Goal: Information Seeking & Learning: Learn about a topic

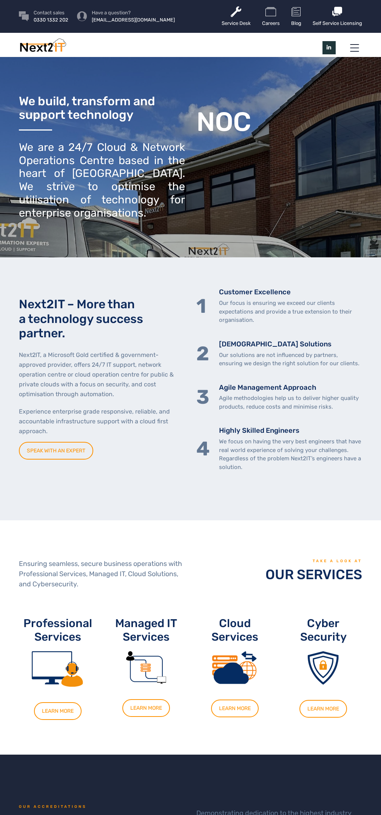
click at [56, 451] on link "SPEAK WITH AN EXPERT" at bounding box center [56, 451] width 74 height 18
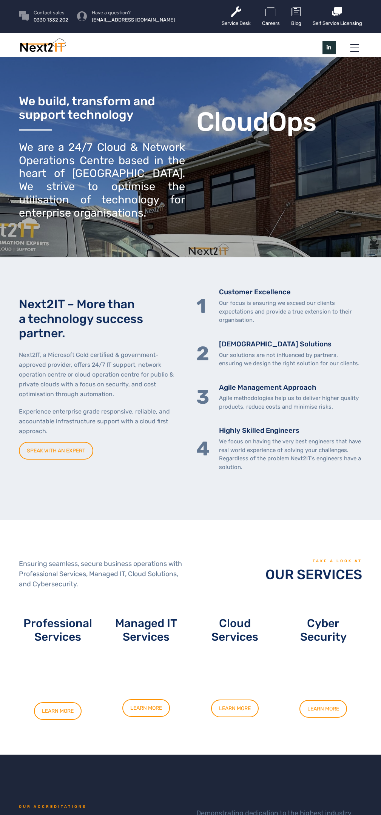
click at [145, 707] on link "LEARN MORE" at bounding box center [146, 708] width 48 height 18
click at [234, 706] on link "LEARN MORE" at bounding box center [235, 709] width 48 height 18
